Goal: Task Accomplishment & Management: Complete application form

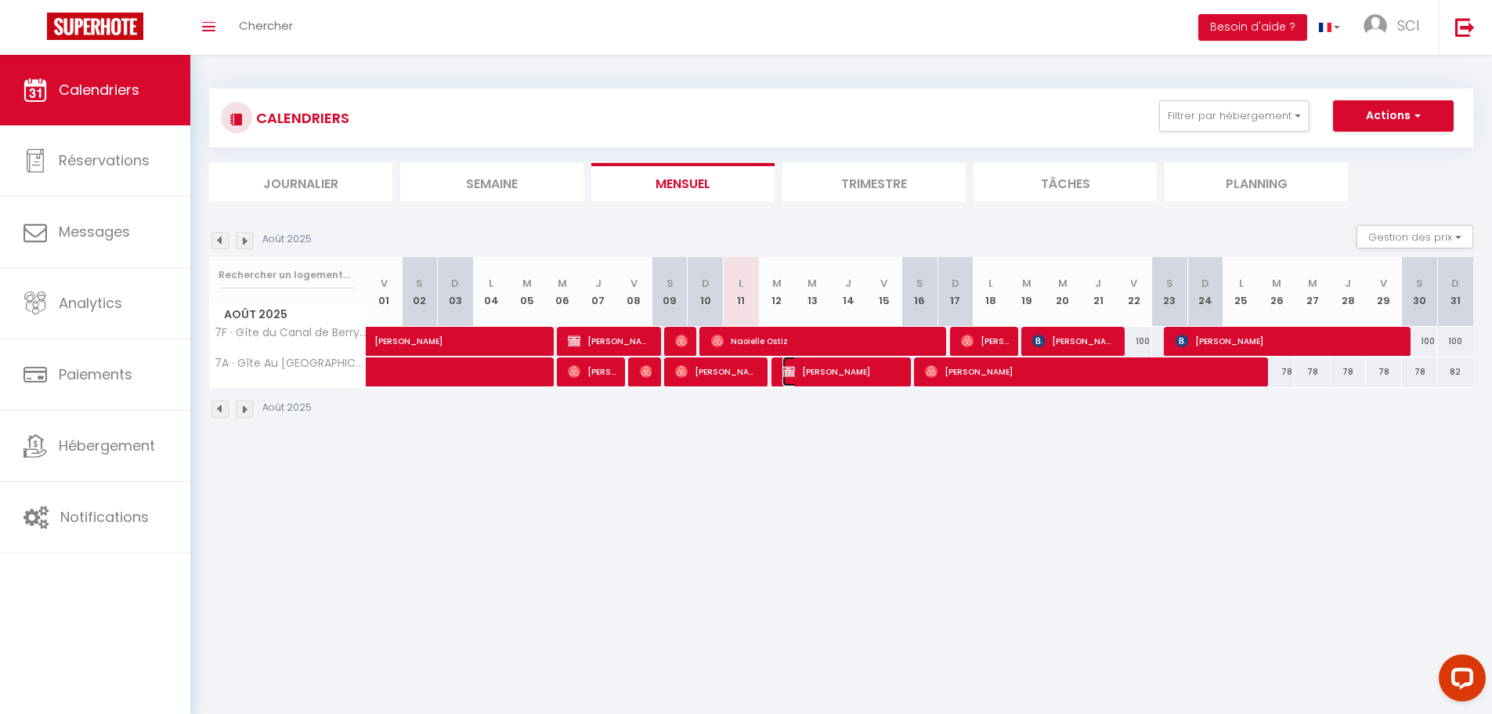
click at [814, 374] on span "[PERSON_NAME]" at bounding box center [843, 371] width 120 height 30
select select "OK"
select select "KO"
select select "0"
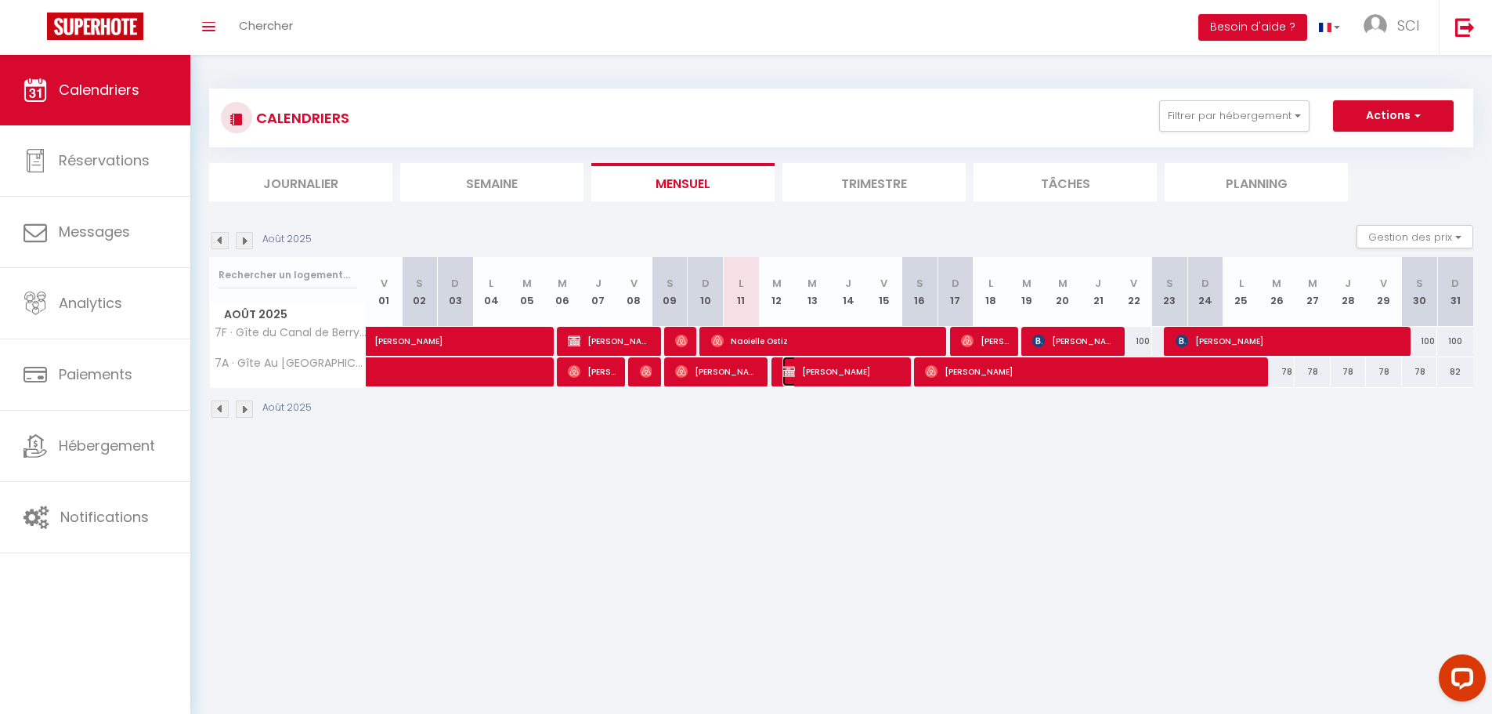
select select "1"
select select
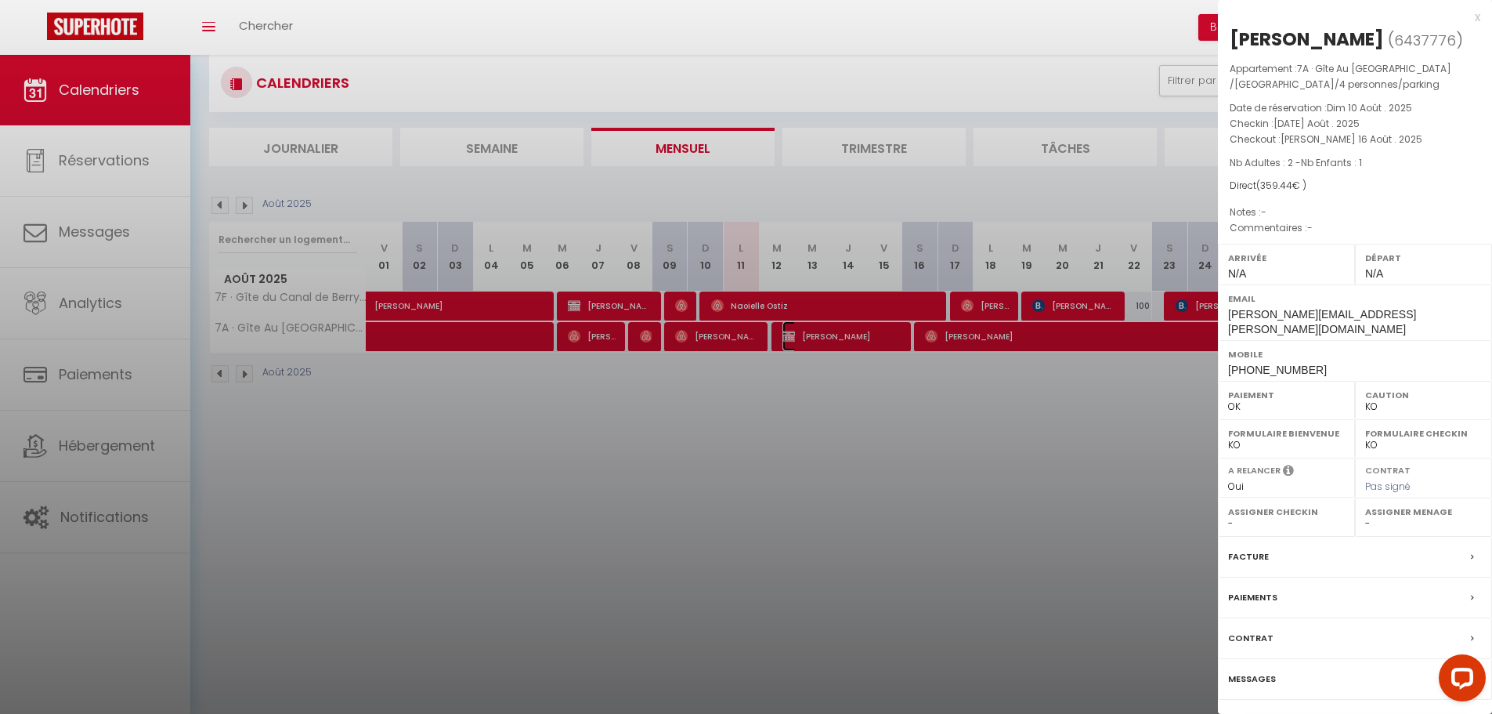
scroll to position [55, 0]
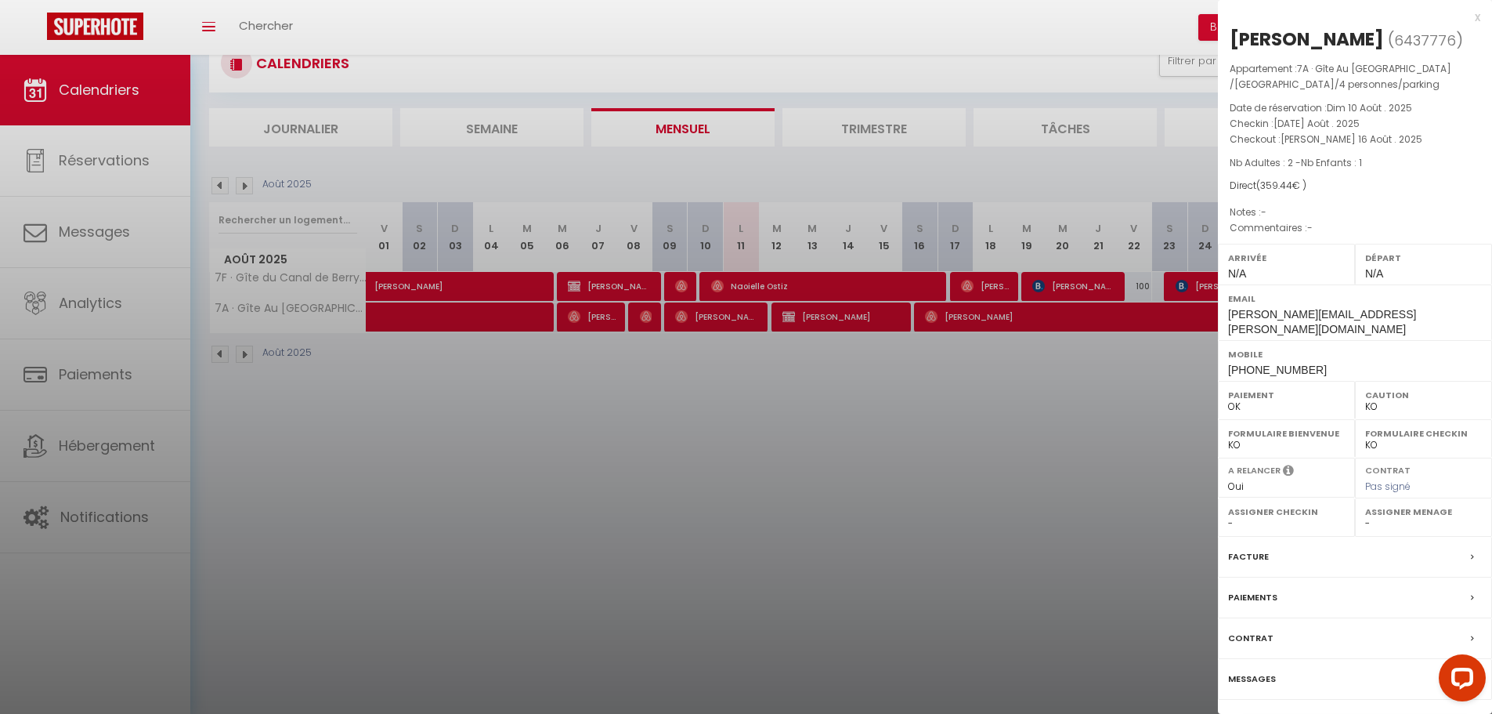
click at [1321, 713] on link "Détails de la réservation" at bounding box center [1355, 726] width 226 height 20
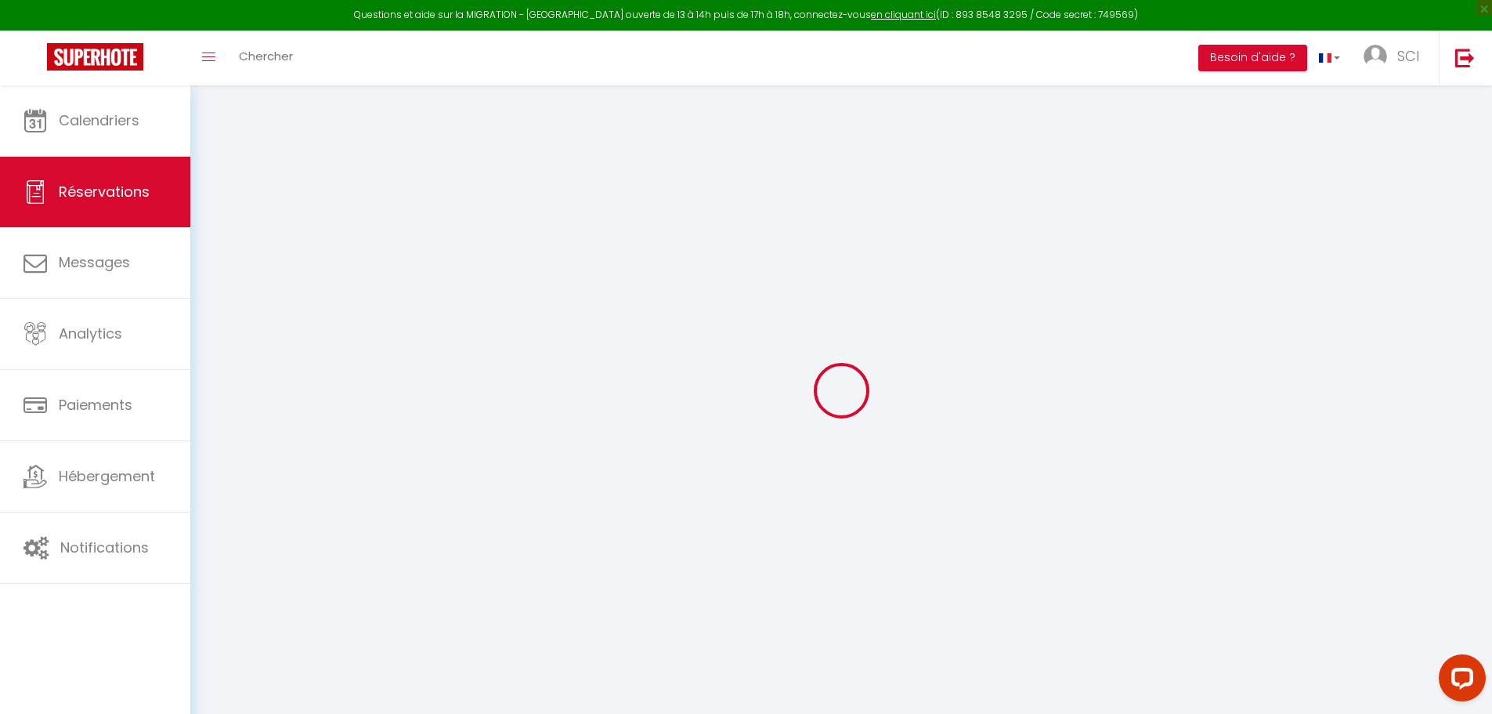
type input "[PERSON_NAME]"
type input "BOUVY"
type input "[PERSON_NAME][EMAIL_ADDRESS][PERSON_NAME][DOMAIN_NAME]"
type input "[PHONE_NUMBER]"
type input "08170"
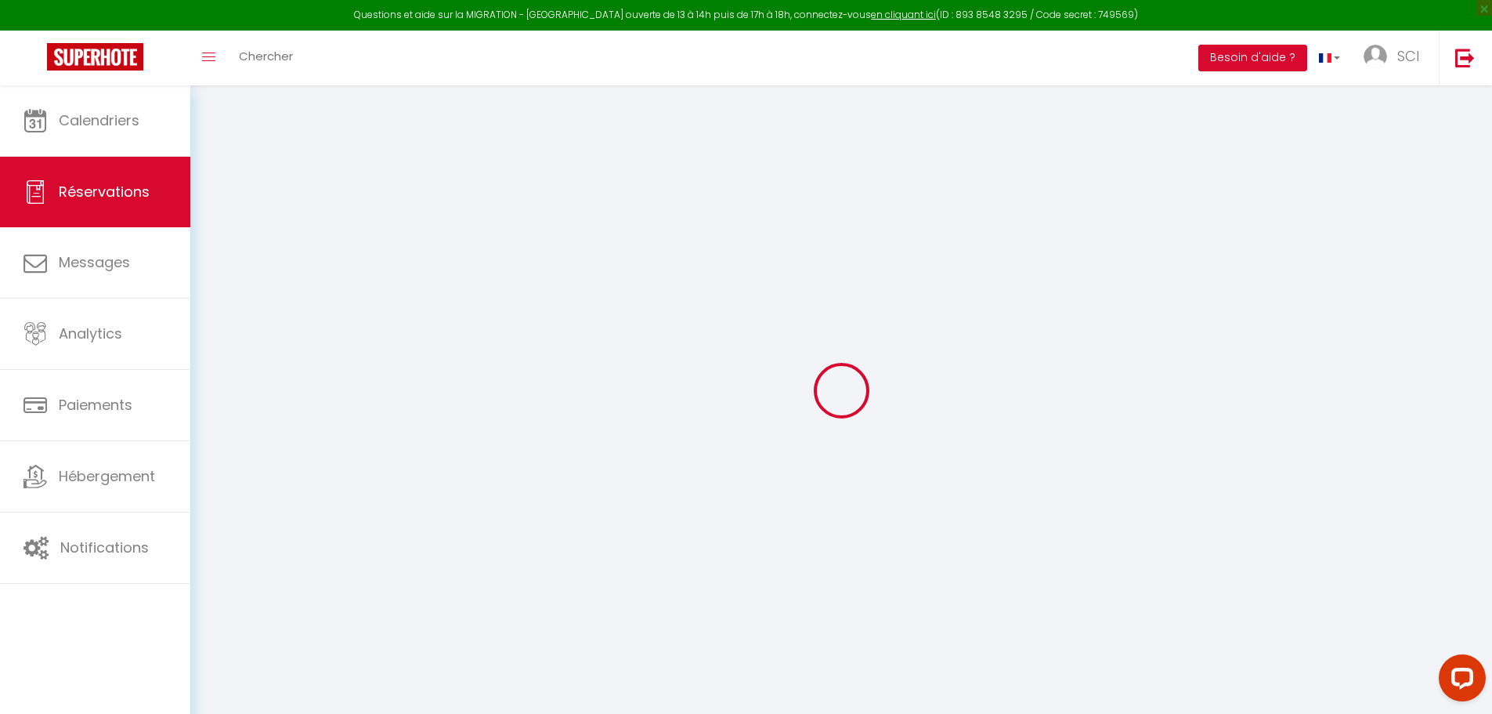
type input "[STREET_ADDRESS]"
type input "Haybes"
select select "FR"
select select "72701"
select select "1"
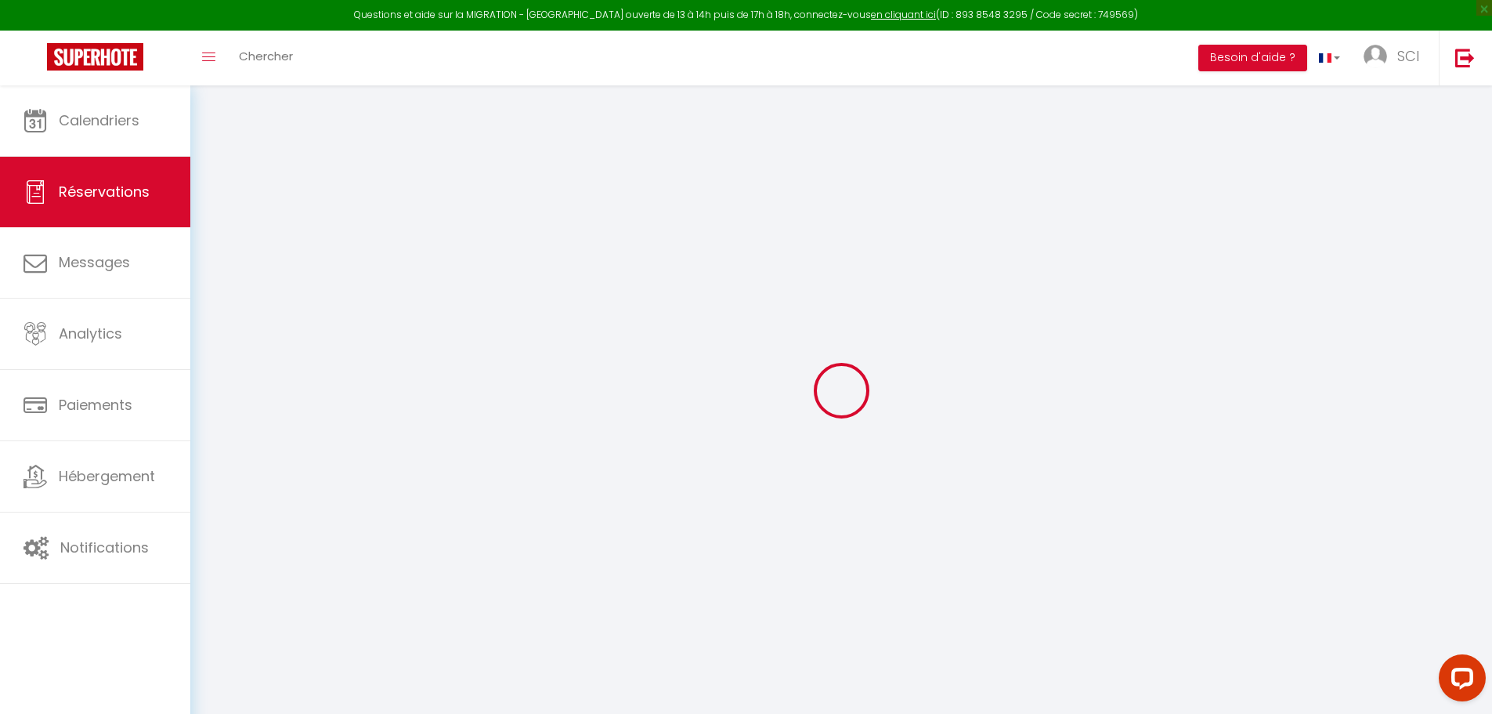
type input "[DATE] Août 2025"
select select
type input "[PERSON_NAME] 16 Août 2025"
select select
type input "2"
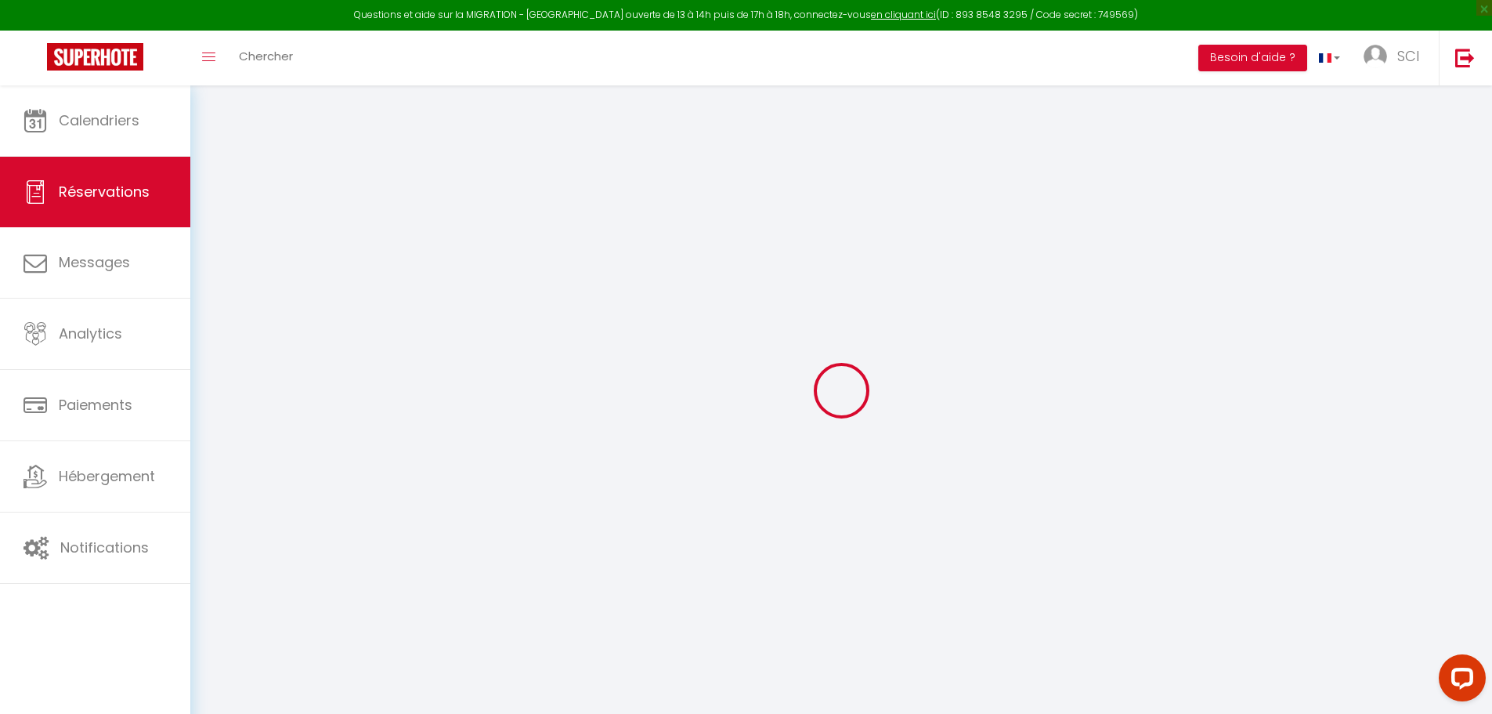
type input "1"
select select "12"
select select "14"
type input "359.44"
checkbox input "false"
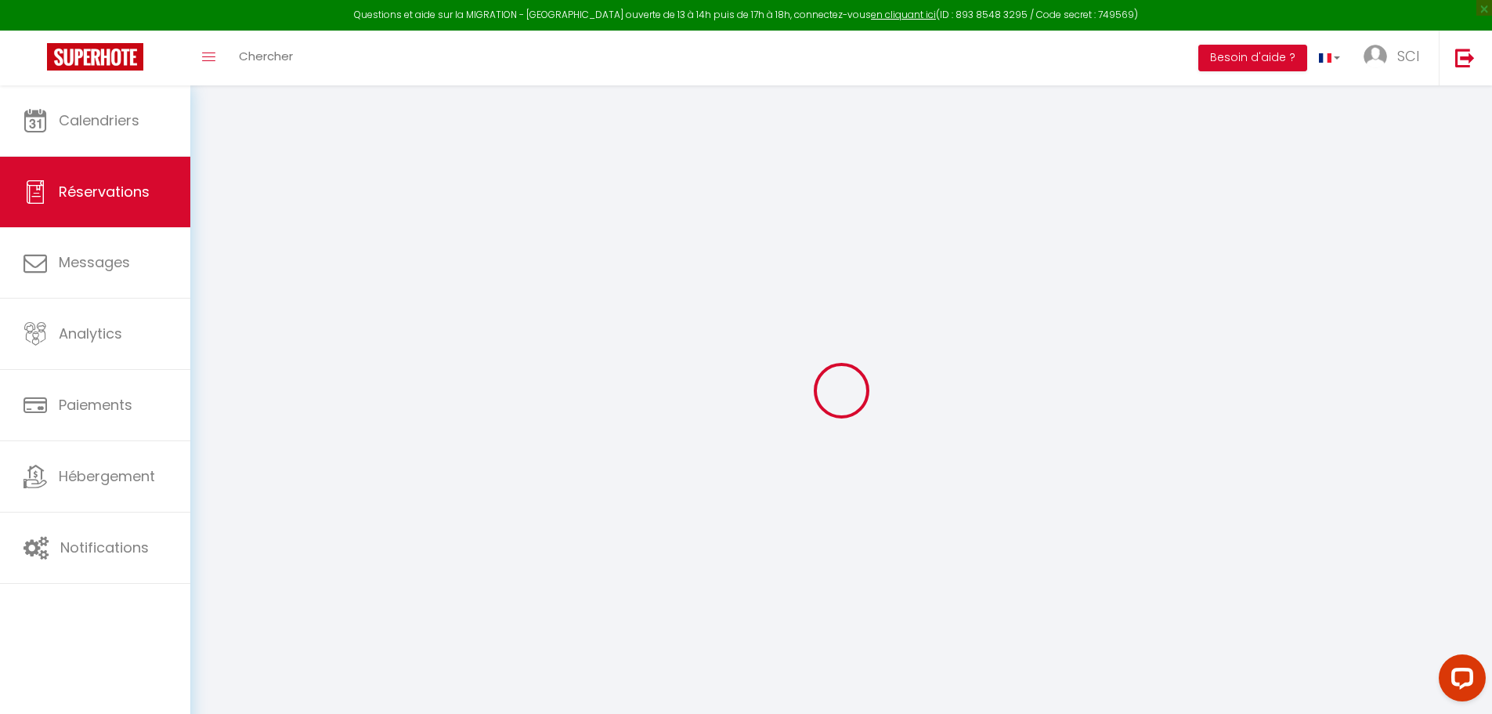
type input "0"
select select
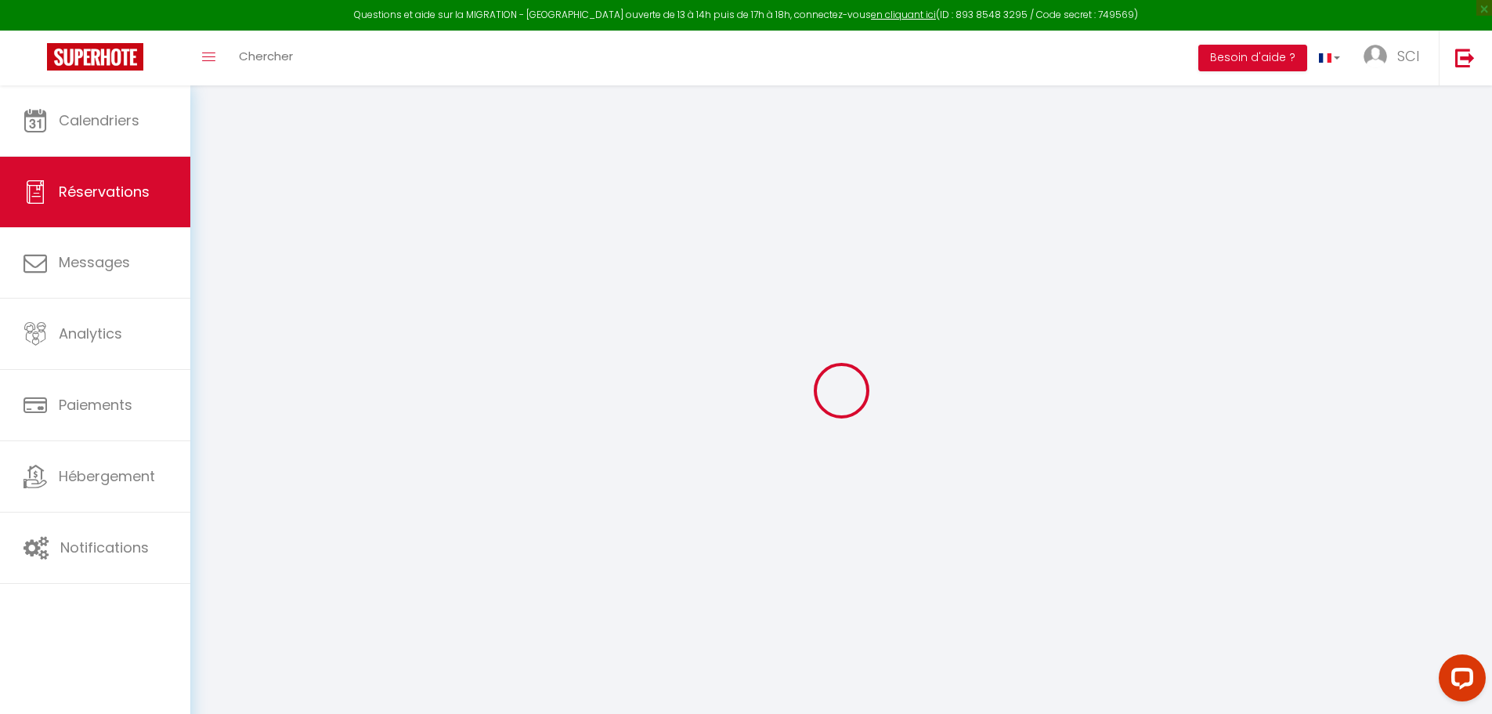
select select
checkbox input "false"
select select
checkbox input "false"
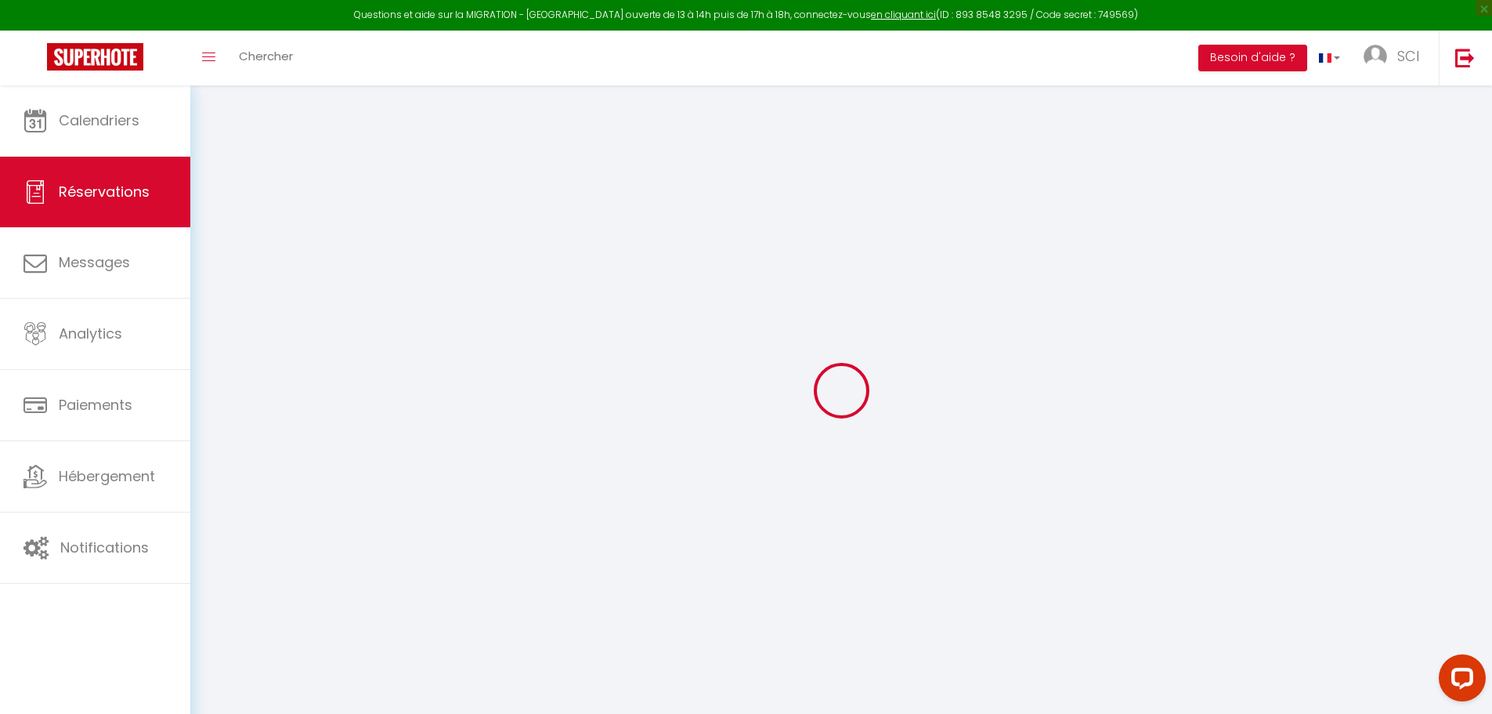
select select
checkbox input "false"
select select
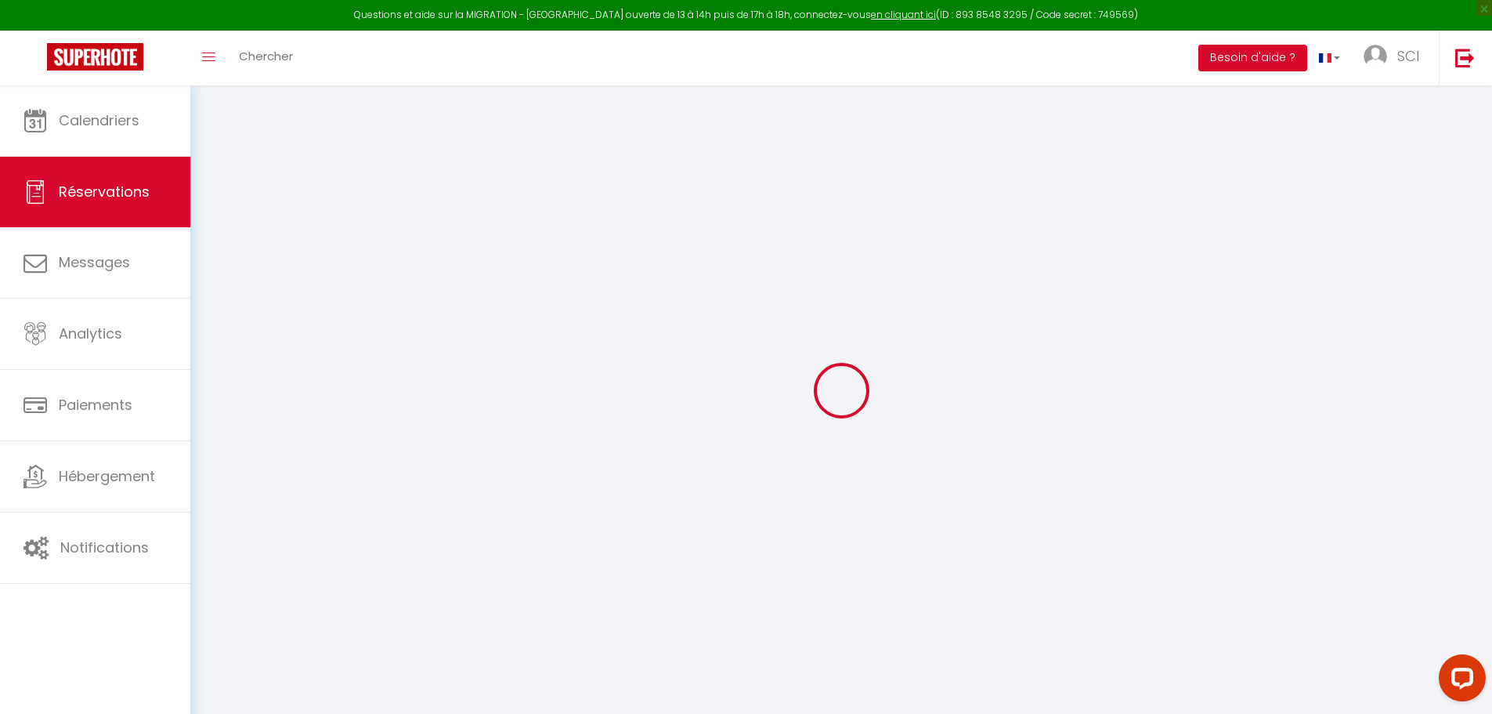
checkbox input "false"
select select
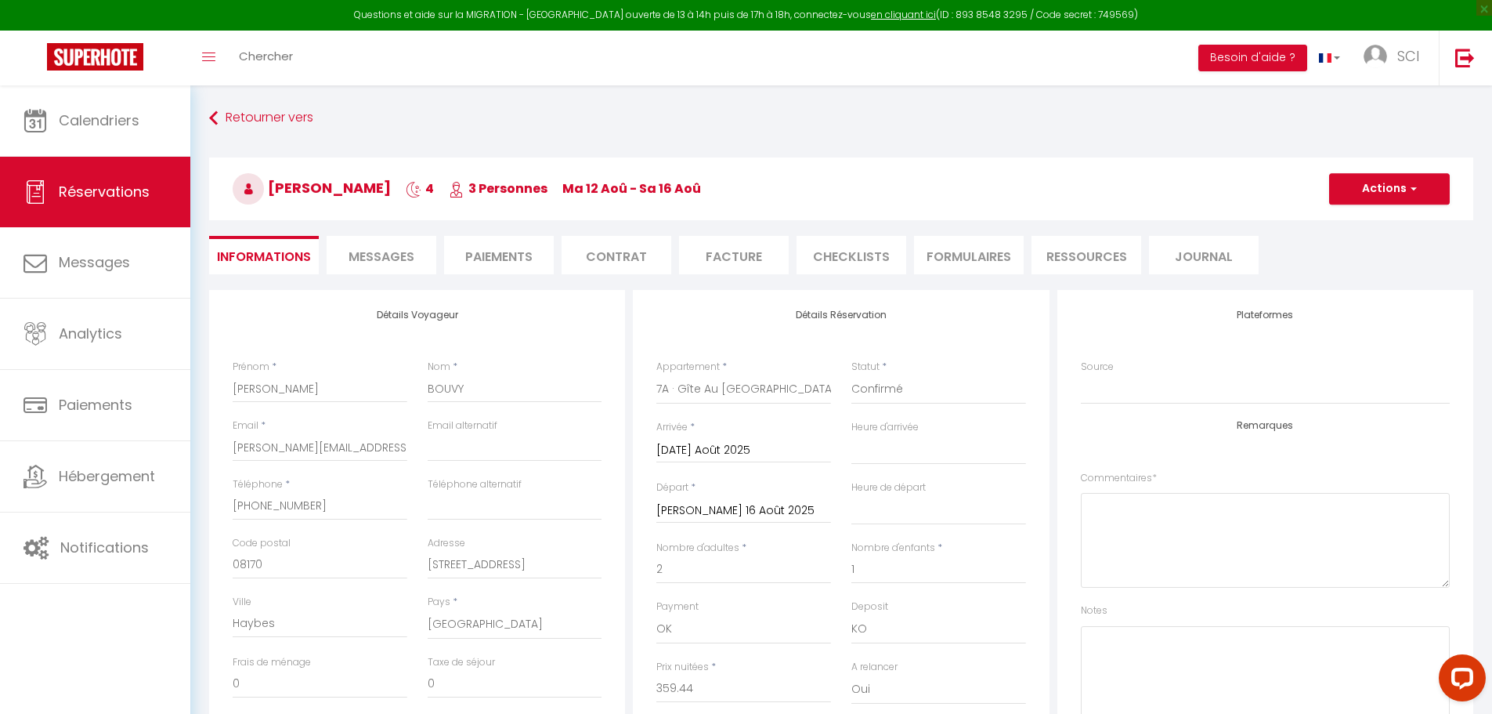
checkbox input "false"
select select
click at [376, 260] on span "Messages" at bounding box center [382, 257] width 66 height 18
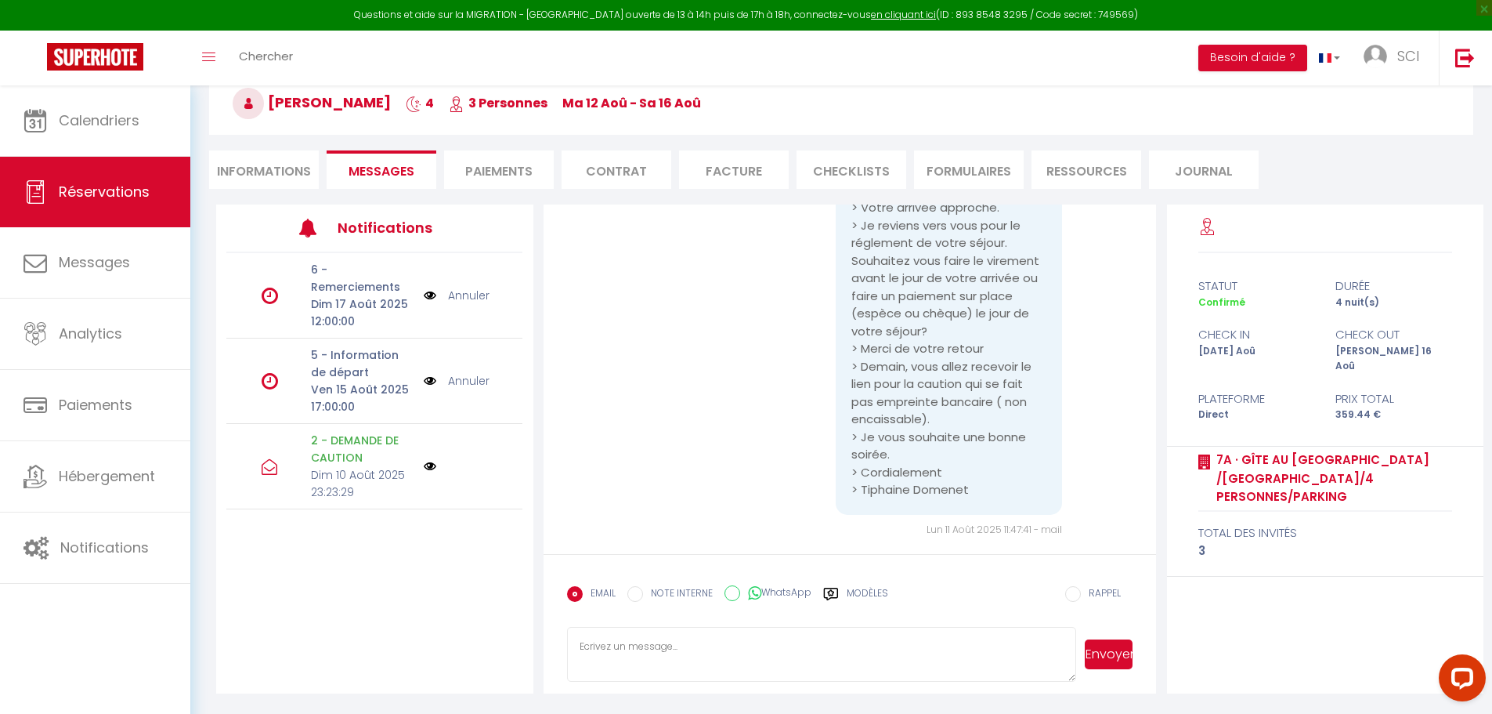
scroll to position [1391, 0]
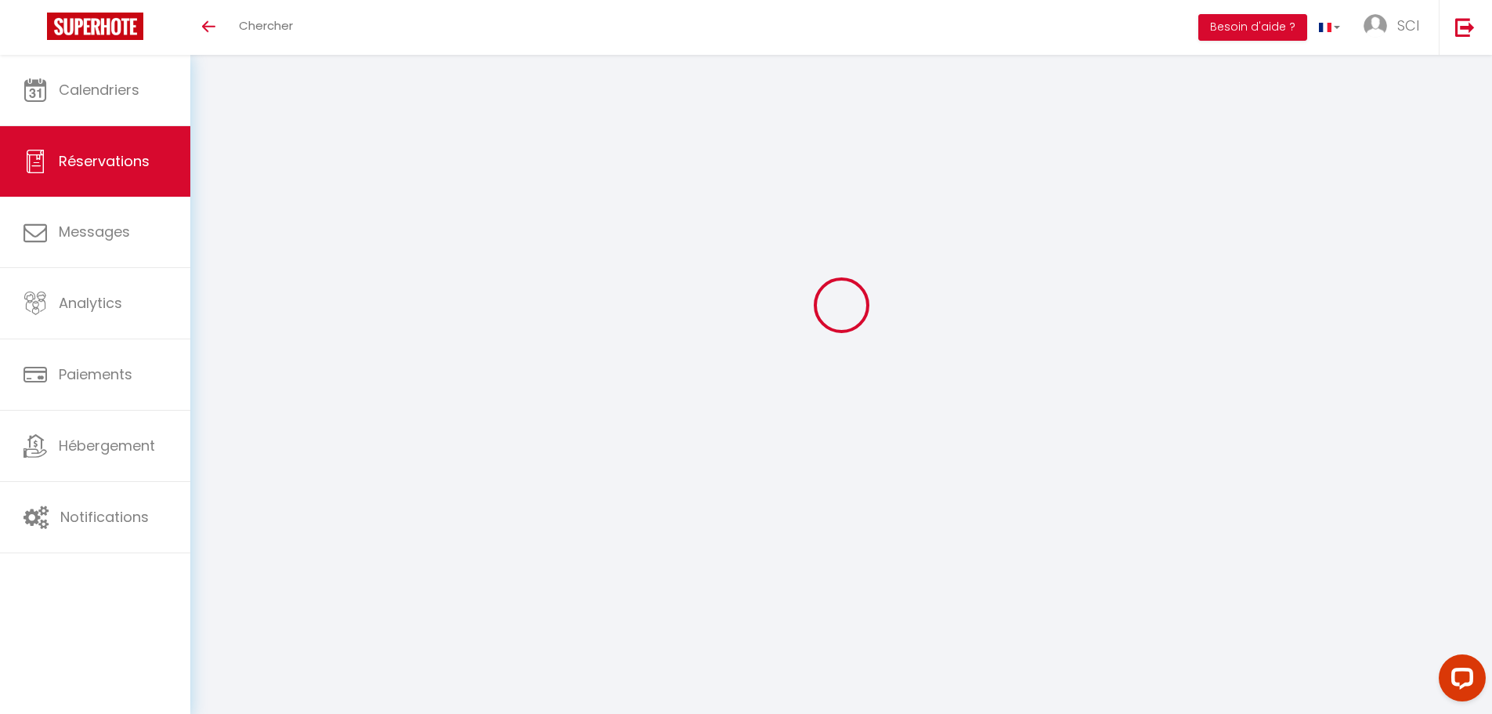
select select
checkbox input "false"
select select
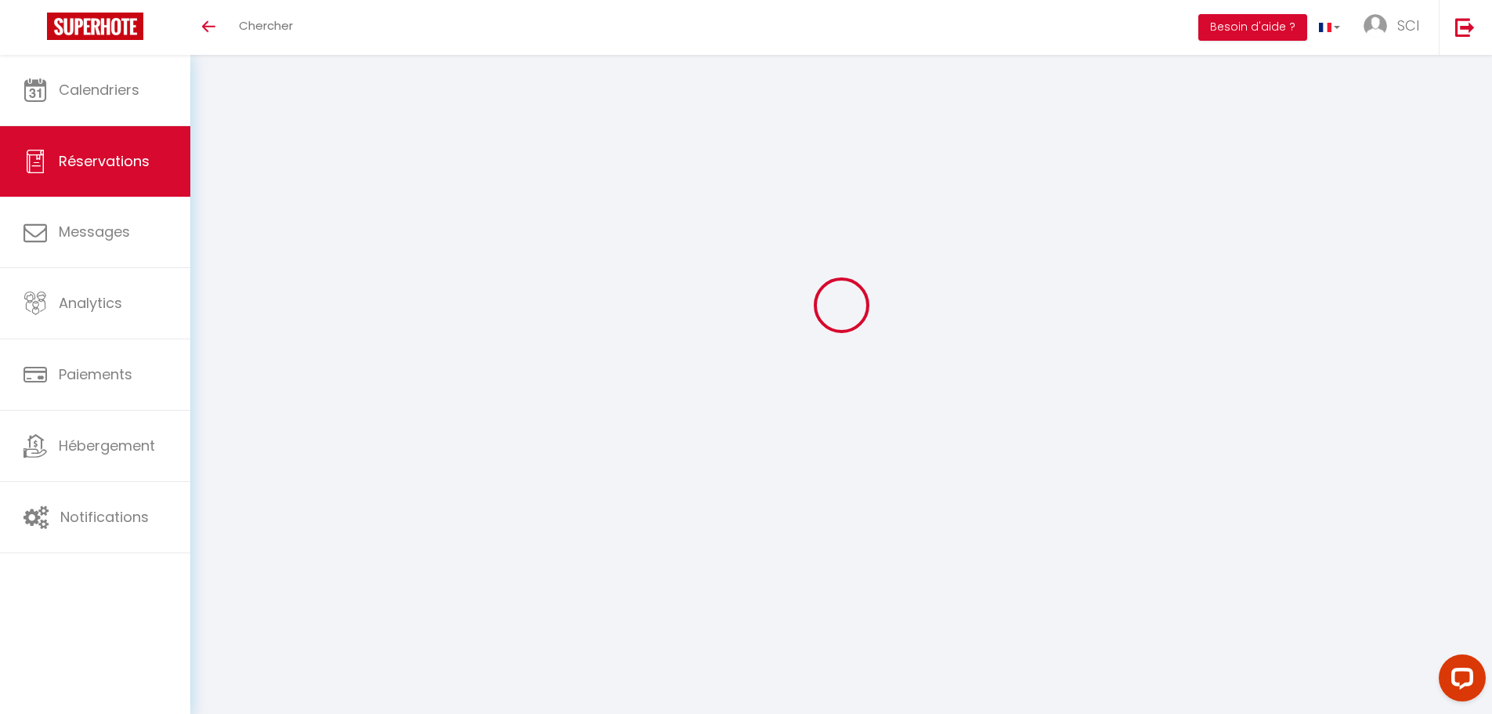
checkbox input "false"
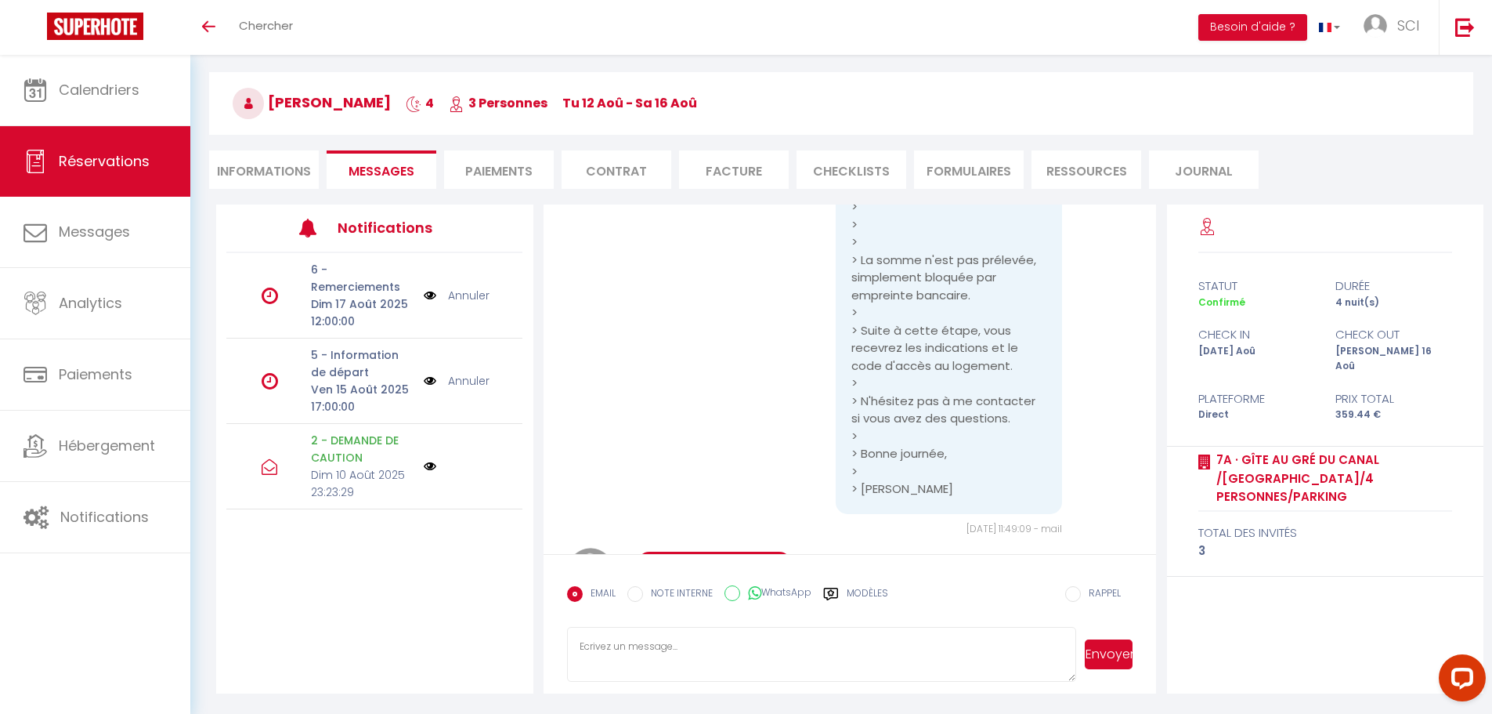
scroll to position [2306, 0]
